Goal: Task Accomplishment & Management: Manage account settings

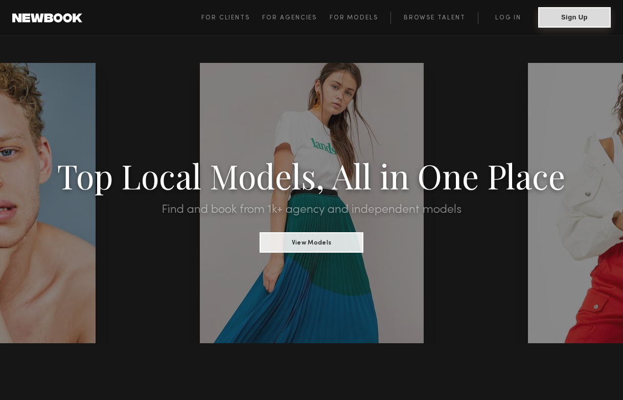
click at [594, 18] on button "Sign Up" at bounding box center [574, 17] width 73 height 20
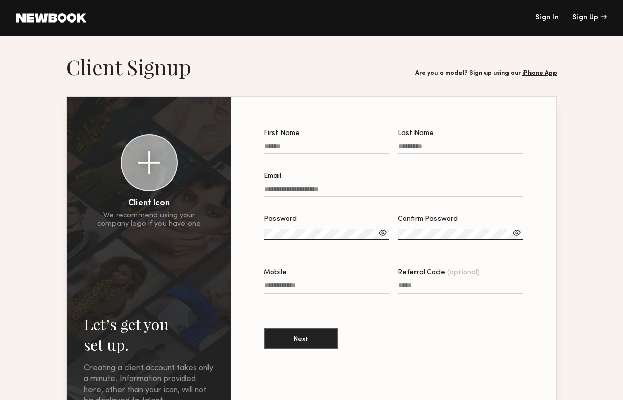
click at [316, 141] on label "First Name" at bounding box center [327, 147] width 126 height 35
click at [316, 143] on input "First Name" at bounding box center [327, 149] width 126 height 12
type input "*******"
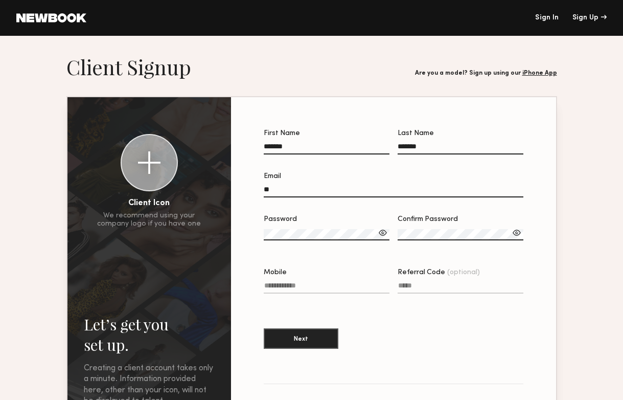
type input "*"
click at [316, 188] on input "**********" at bounding box center [394, 192] width 260 height 12
type input "**********"
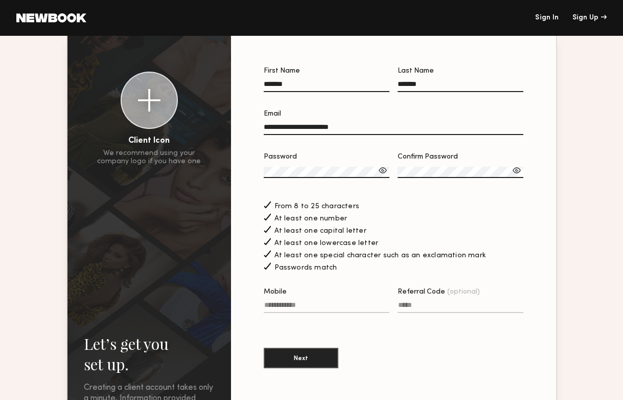
scroll to position [87, 0]
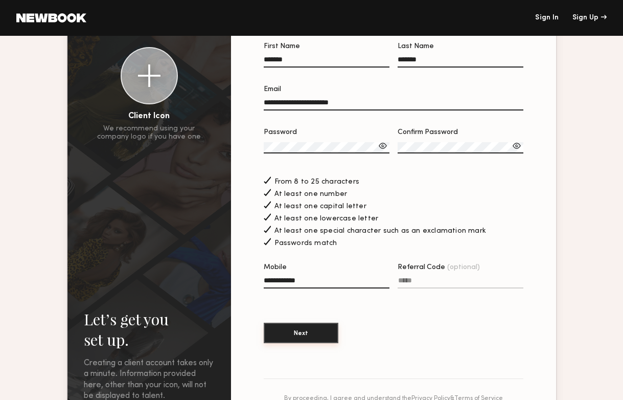
type input "**********"
click at [309, 332] on button "Next" at bounding box center [301, 333] width 75 height 20
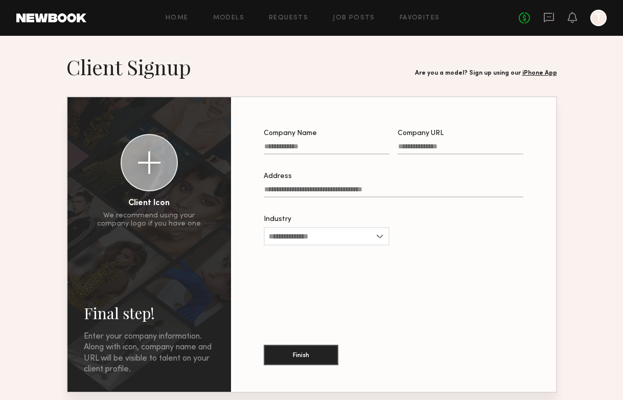
click at [317, 225] on div "Industry Advertising Apparel Cosmetics Entertainment Publishing CPG Other" at bounding box center [327, 236] width 126 height 40
click at [317, 231] on input "Industry" at bounding box center [327, 236] width 126 height 18
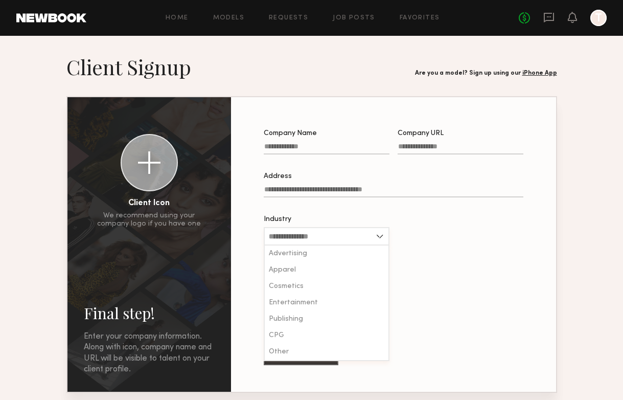
click at [376, 236] on input "Industry" at bounding box center [327, 236] width 126 height 18
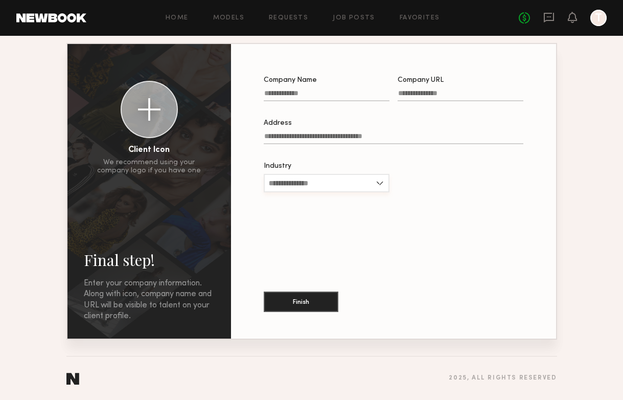
scroll to position [53, 0]
click at [145, 111] on div at bounding box center [149, 109] width 22 height 22
click at [328, 180] on input "Industry" at bounding box center [327, 183] width 126 height 18
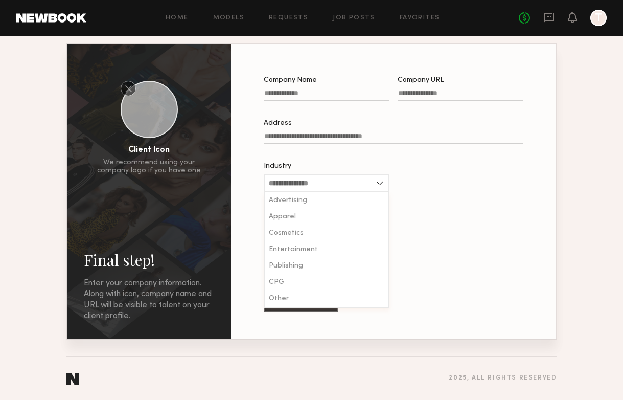
click at [430, 177] on div at bounding box center [461, 183] width 126 height 40
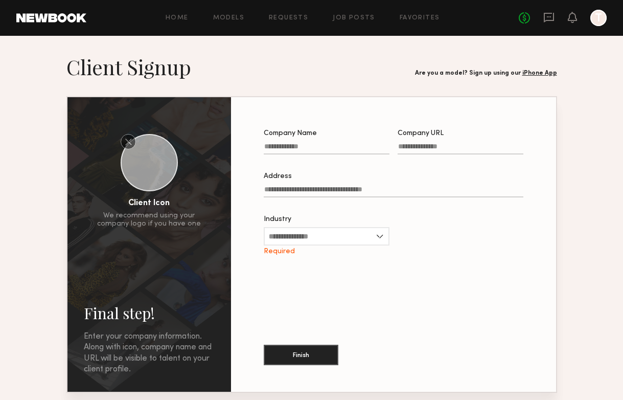
scroll to position [0, 0]
click at [239, 16] on link "Models" at bounding box center [228, 18] width 31 height 7
click at [597, 21] on div at bounding box center [598, 18] width 16 height 16
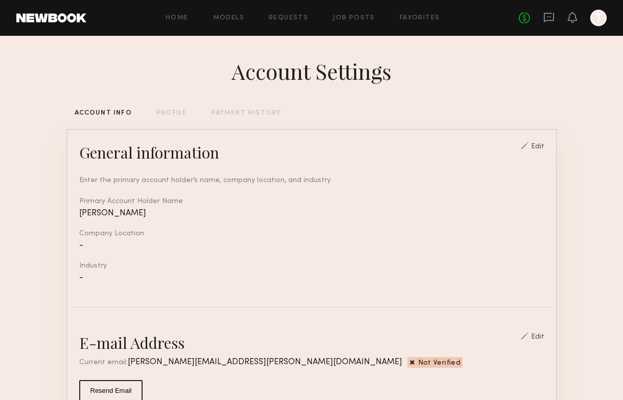
click at [161, 112] on div "PROFILE" at bounding box center [171, 113] width 30 height 7
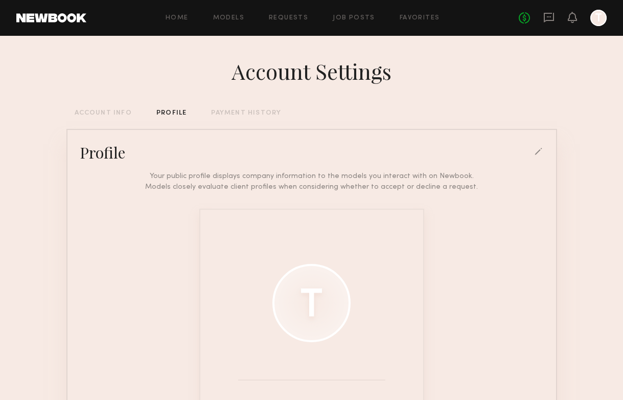
click at [237, 113] on div "PAYMENT HISTORY" at bounding box center [246, 113] width 70 height 7
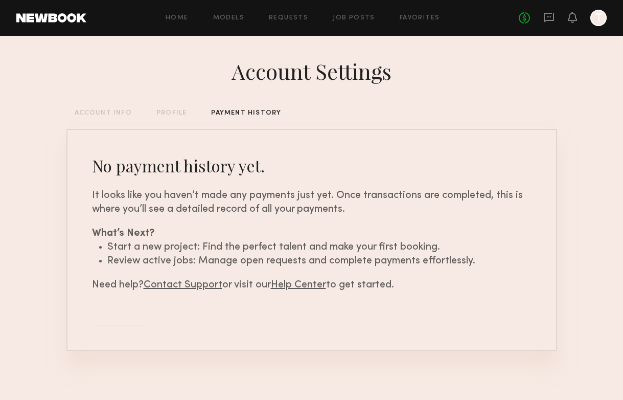
click at [164, 115] on div "PROFILE" at bounding box center [171, 113] width 30 height 7
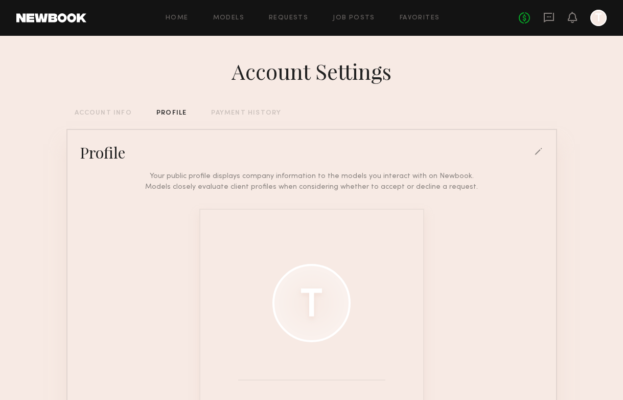
click at [106, 113] on div "ACCOUNT INFO" at bounding box center [103, 113] width 57 height 7
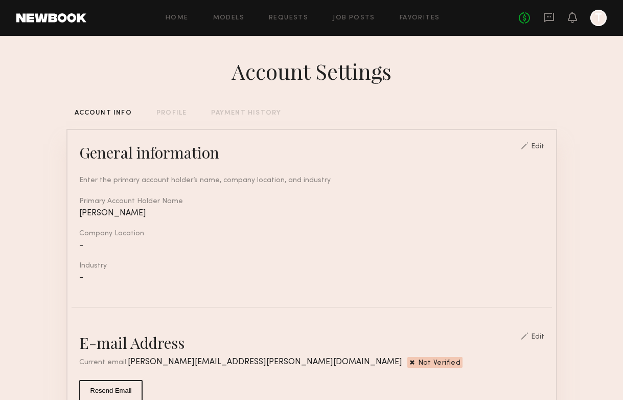
click at [599, 19] on div at bounding box center [598, 18] width 16 height 16
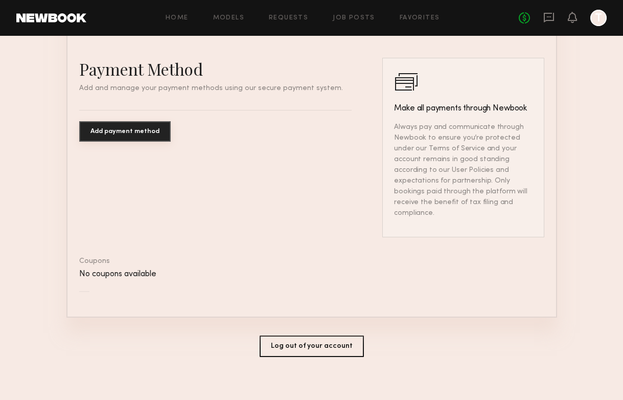
scroll to position [592, 0]
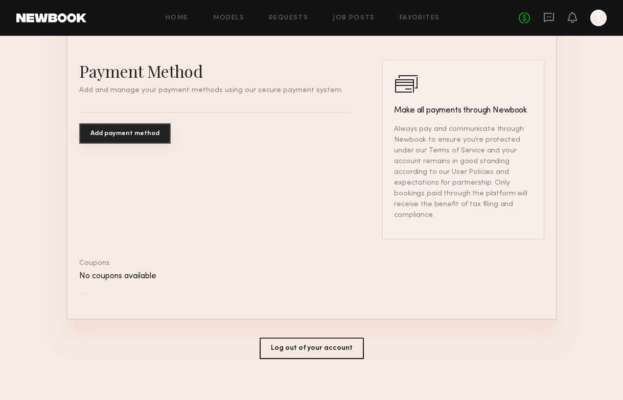
click at [311, 340] on button "Log out of your account" at bounding box center [312, 347] width 104 height 21
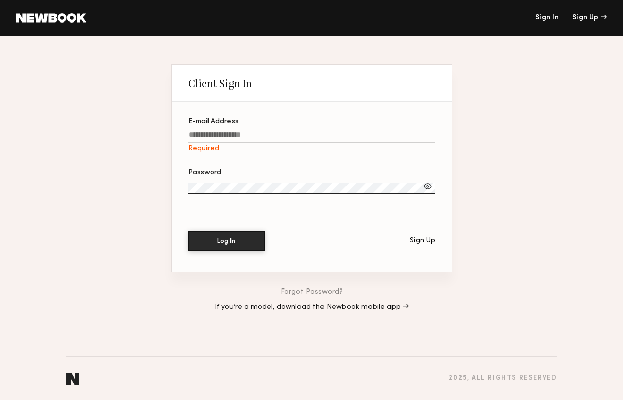
click at [499, 148] on div "Client Sign In E-mail Address Required Password Log In Sign Up Forgot Password?…" at bounding box center [311, 218] width 623 height 364
click at [54, 19] on link at bounding box center [51, 17] width 70 height 9
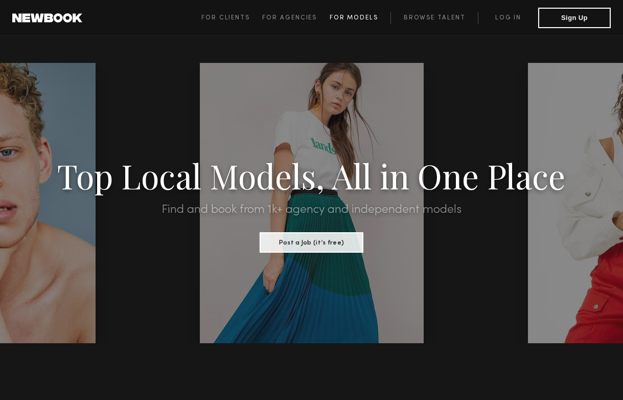
click at [349, 16] on span "For Models" at bounding box center [354, 18] width 49 height 6
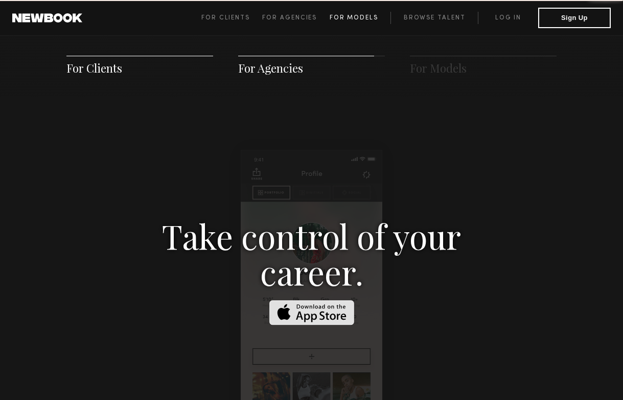
scroll to position [1484, 0]
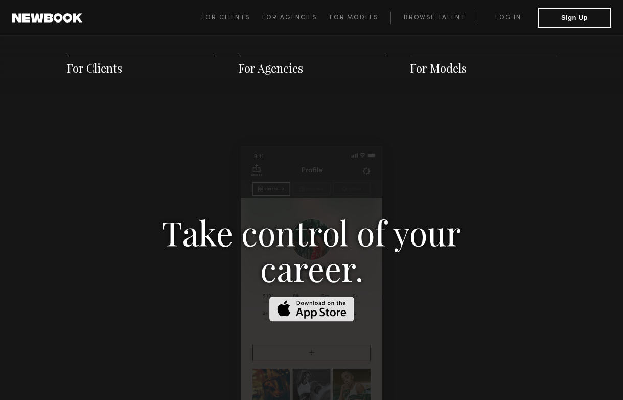
click at [449, 64] on span "For Models" at bounding box center [438, 67] width 57 height 15
click at [589, 22] on button "Sign Up" at bounding box center [574, 17] width 73 height 20
